Goal: Task Accomplishment & Management: Use online tool/utility

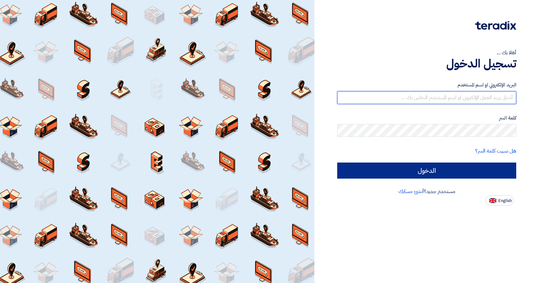
type input "[EMAIL_ADDRESS][PERSON_NAME][DOMAIN_NAME]"
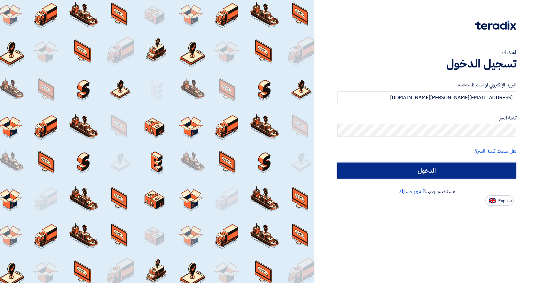
click at [451, 166] on input "الدخول" at bounding box center [426, 170] width 179 height 16
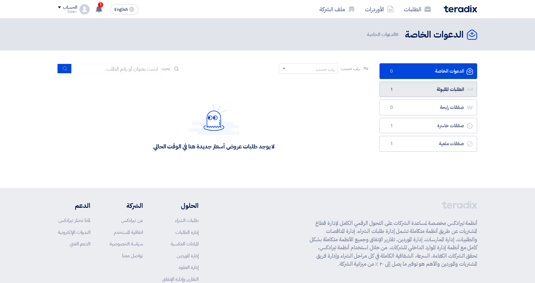
click at [425, 83] on link "الطلبات المقبولة الطلبات المقبولة 1" at bounding box center [428, 90] width 98 height 16
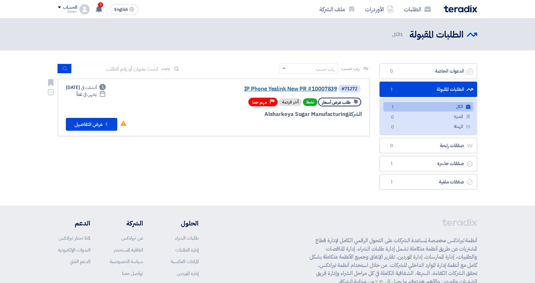
click at [302, 87] on link "IP Phone Yealink New PR #10007839" at bounding box center [272, 89] width 128 height 6
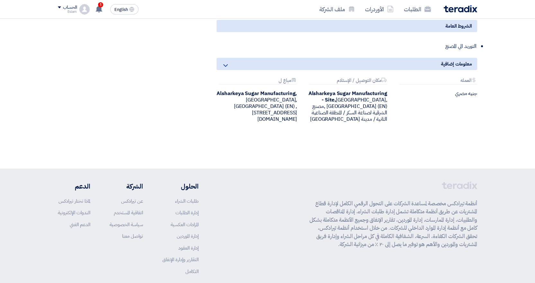
scroll to position [161, 0]
